Goal: Information Seeking & Learning: Learn about a topic

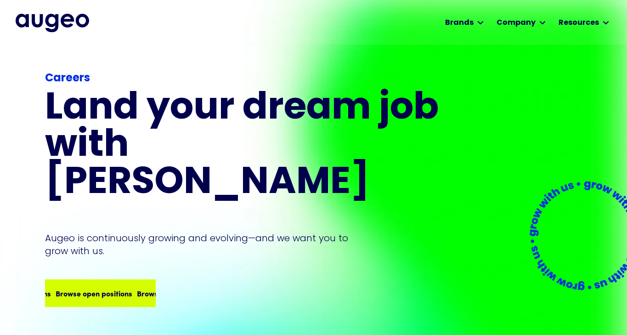
click at [95, 288] on div "Browse open positions Browse open positions Browse open positions Browse open p…" at bounding box center [133, 293] width 325 height 11
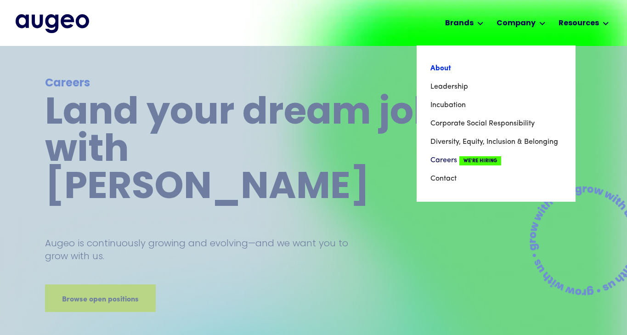
click at [440, 72] on link "About" at bounding box center [495, 68] width 131 height 18
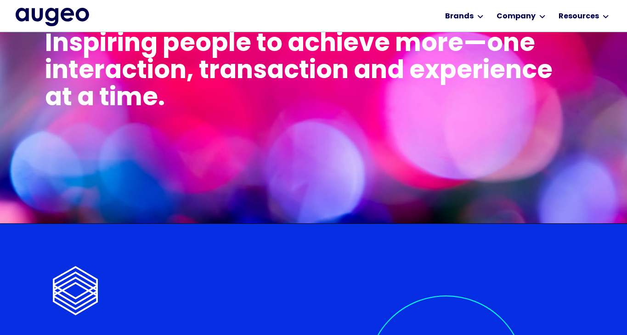
scroll to position [1794, 0]
